Goal: Find specific page/section: Find specific page/section

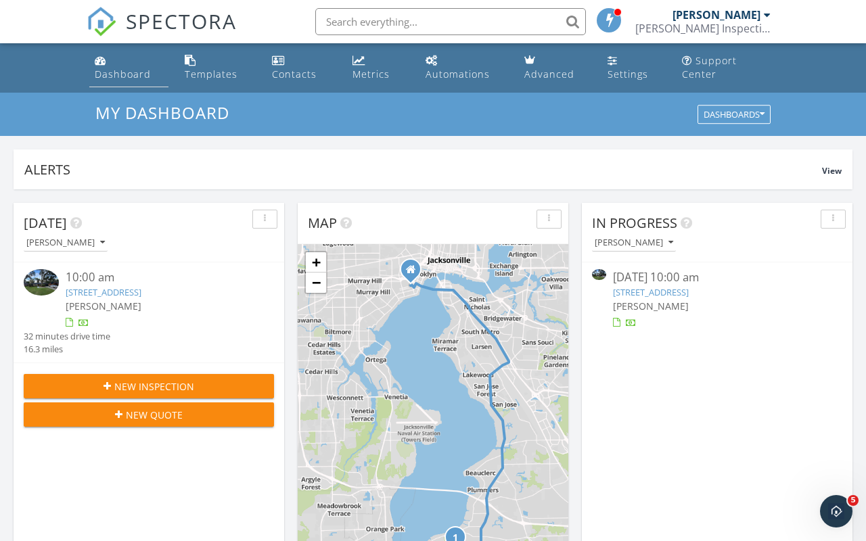
click at [109, 68] on div "Dashboard" at bounding box center [123, 74] width 56 height 13
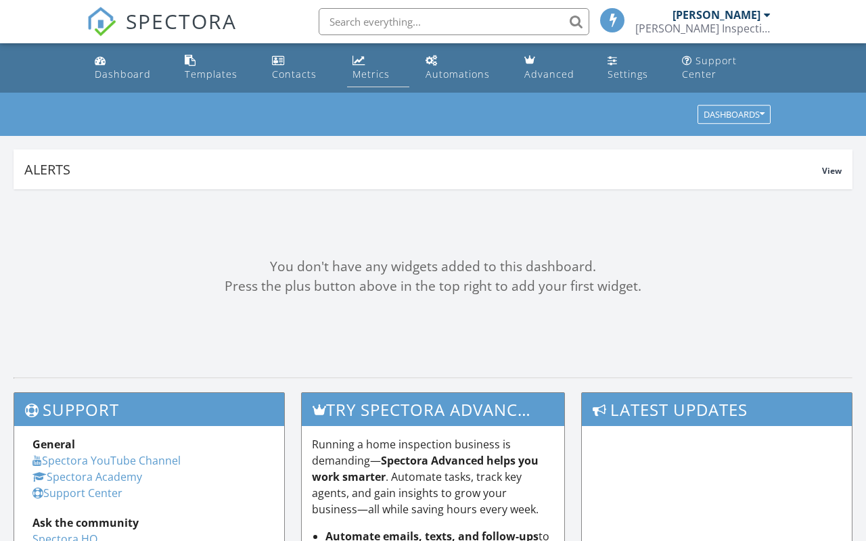
click at [350, 65] on link "Metrics" at bounding box center [378, 68] width 62 height 39
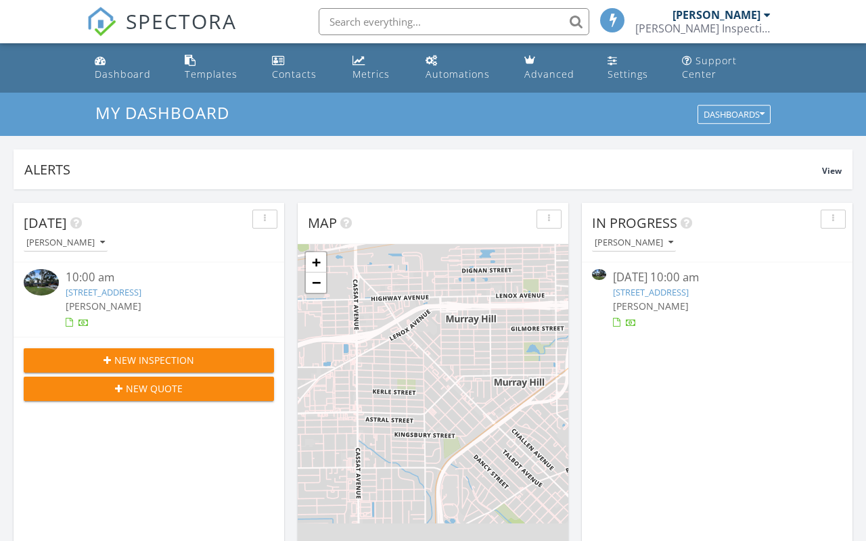
scroll to position [1233, 867]
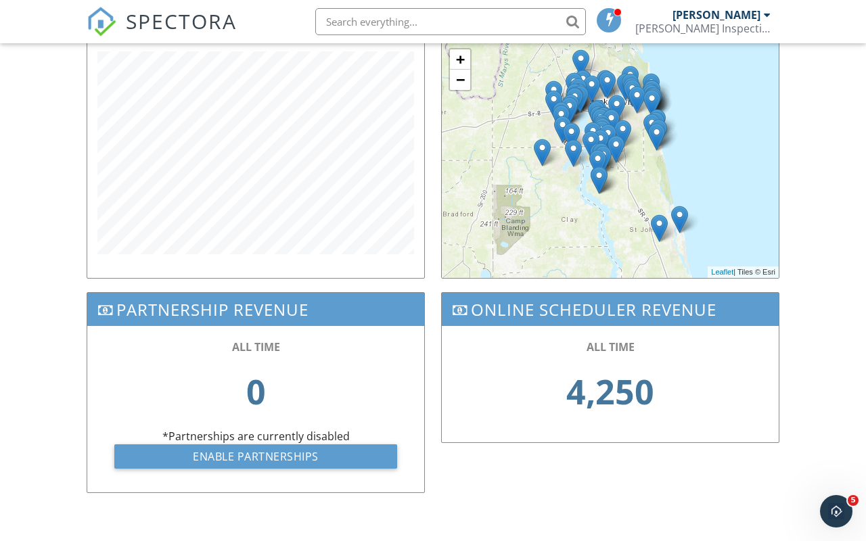
scroll to position [485, 0]
